Goal: Find specific page/section: Find specific page/section

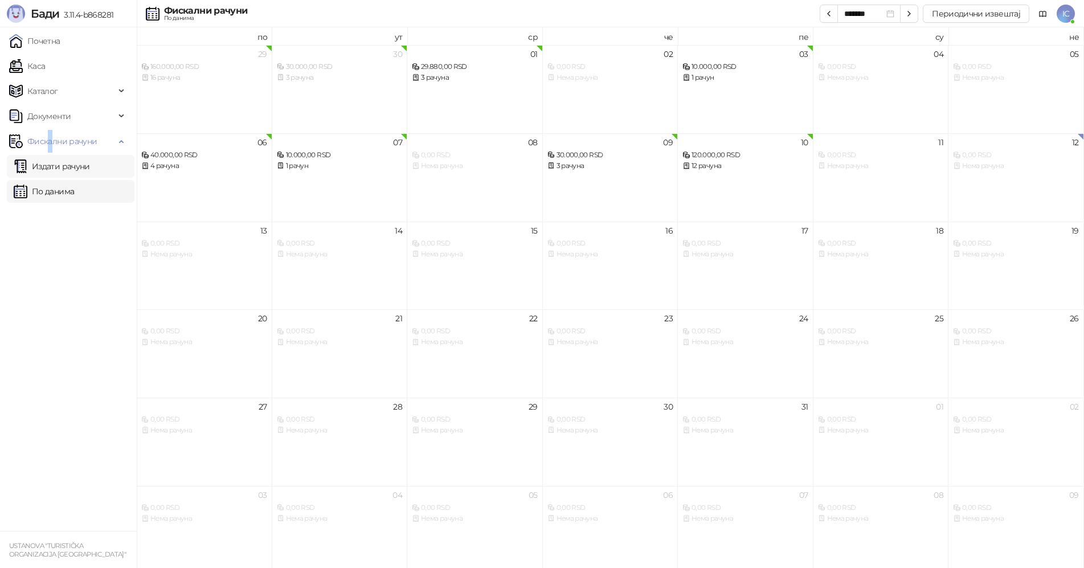
click at [75, 166] on link "Издати рачуни" at bounding box center [52, 166] width 76 height 23
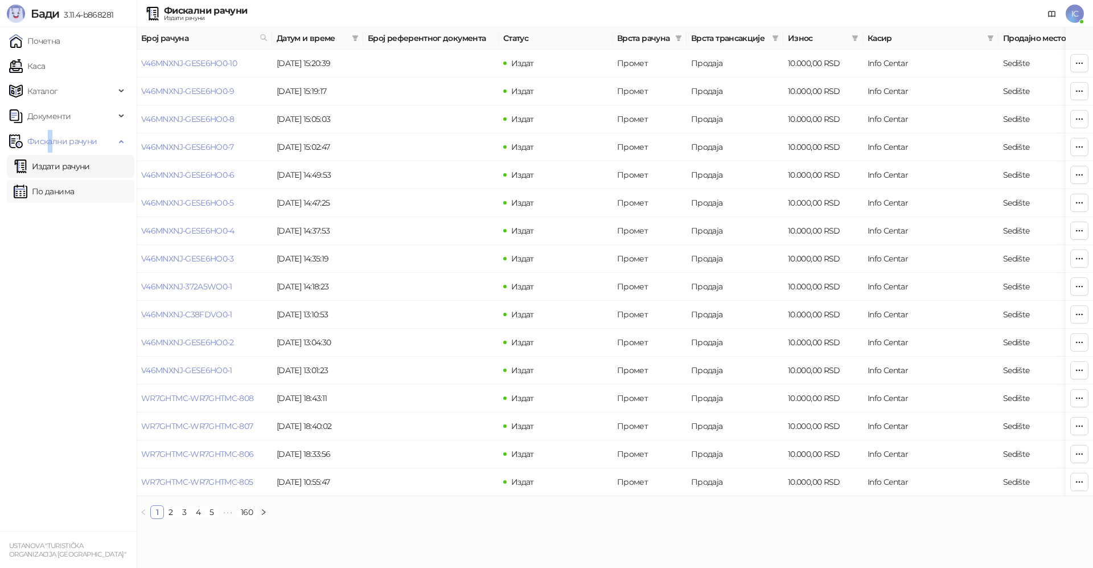
click at [74, 192] on link "По данима" at bounding box center [44, 191] width 60 height 23
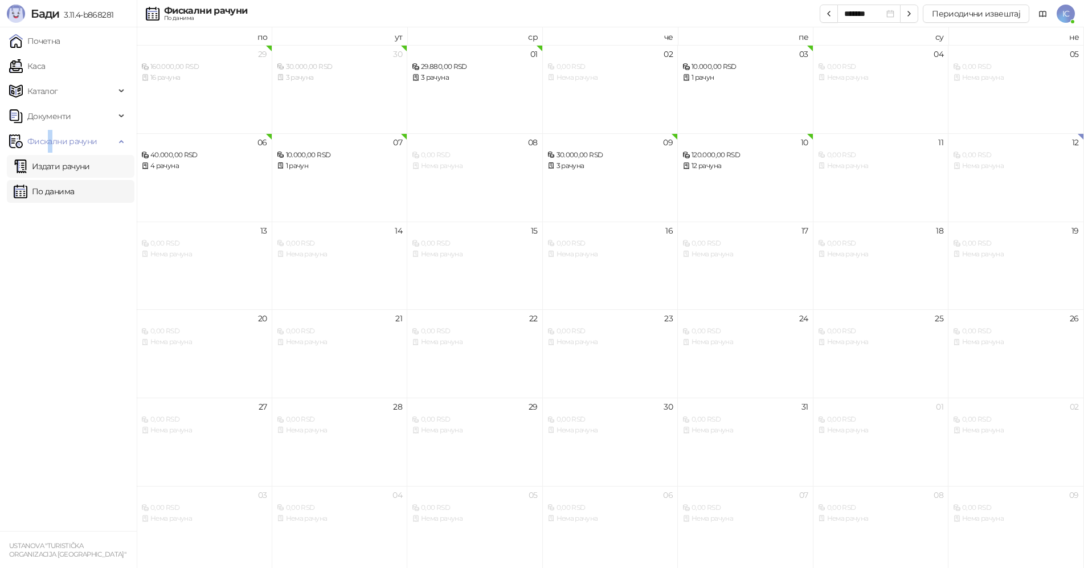
click at [90, 161] on link "Издати рачуни" at bounding box center [52, 166] width 76 height 23
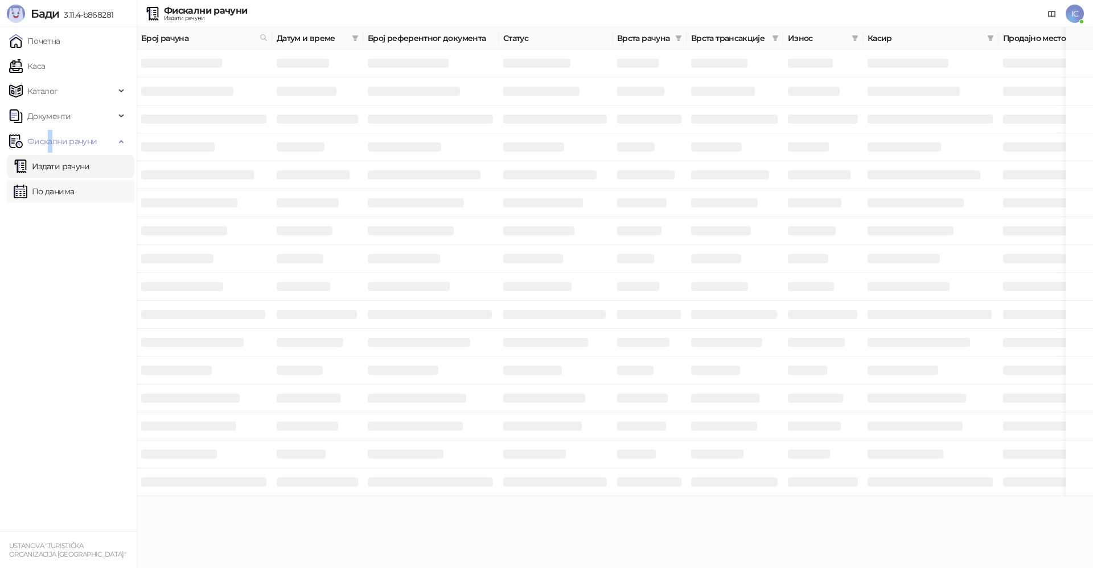
click at [74, 190] on link "По данима" at bounding box center [44, 191] width 60 height 23
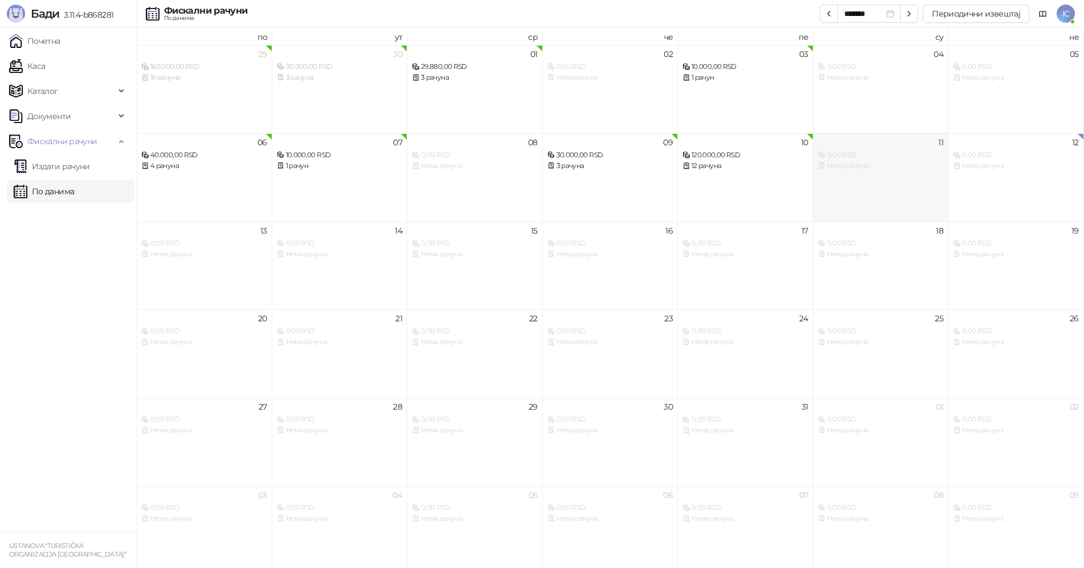
click at [848, 165] on div "Нема рачуна" at bounding box center [881, 166] width 126 height 11
